Goal: Find specific page/section: Find specific page/section

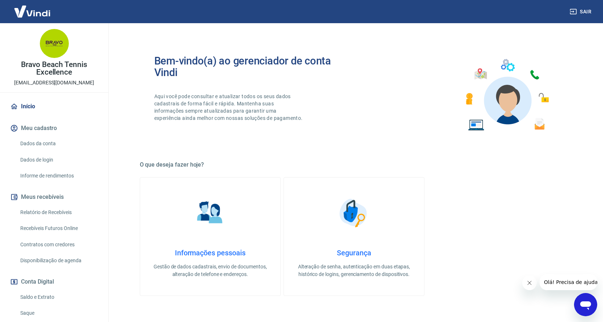
click at [59, 208] on link "Relatório de Recebíveis" at bounding box center [58, 212] width 82 height 15
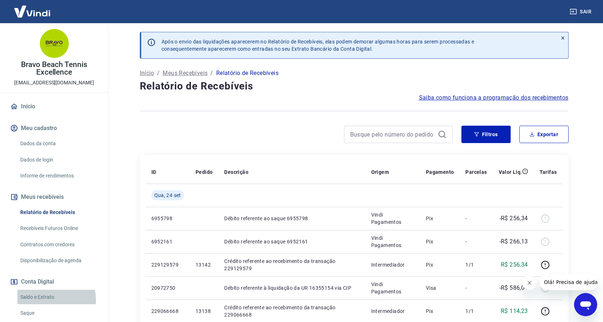
click at [46, 300] on link "Saldo e Extrato" at bounding box center [58, 297] width 82 height 15
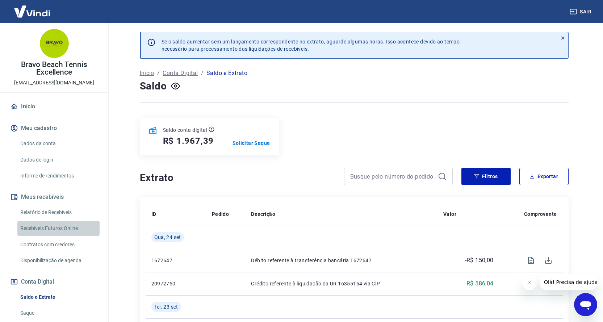
click at [66, 228] on link "Recebíveis Futuros Online" at bounding box center [58, 228] width 82 height 15
